Goal: Navigation & Orientation: Find specific page/section

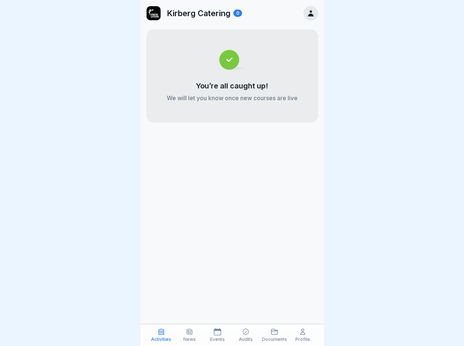
click at [161, 335] on icon at bounding box center [161, 331] width 7 height 7
click at [189, 335] on icon at bounding box center [189, 331] width 7 height 7
click at [217, 335] on icon at bounding box center [217, 331] width 7 height 7
click at [246, 335] on icon at bounding box center [246, 332] width 7 height 7
click at [274, 335] on icon at bounding box center [274, 331] width 7 height 7
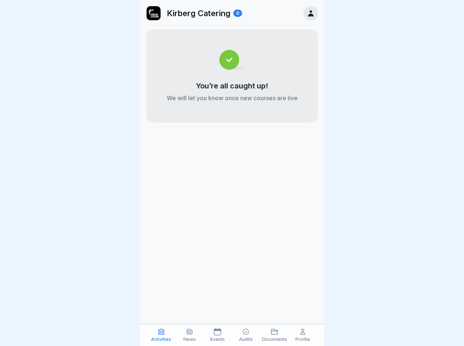
click at [303, 335] on icon at bounding box center [302, 331] width 7 height 7
